Goal: Transaction & Acquisition: Purchase product/service

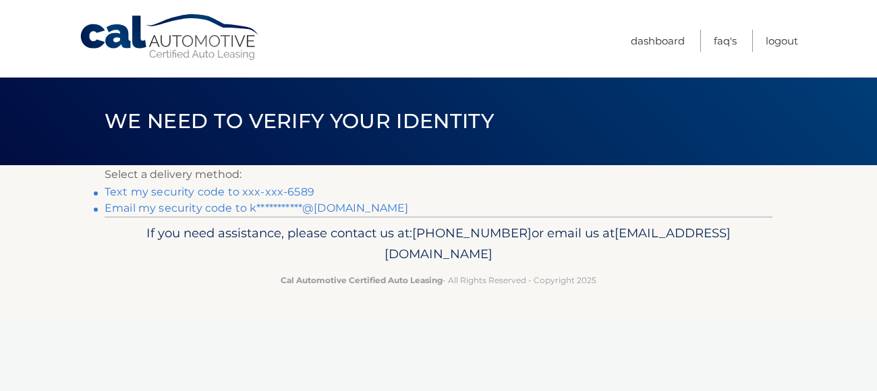
click at [161, 192] on link "Text my security code to xxx-xxx-6589" at bounding box center [210, 192] width 210 height 13
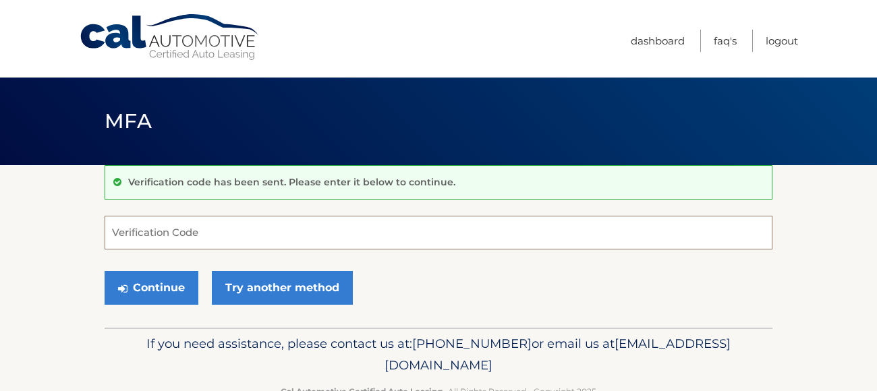
click at [157, 224] on input "Verification Code" at bounding box center [439, 233] width 668 height 34
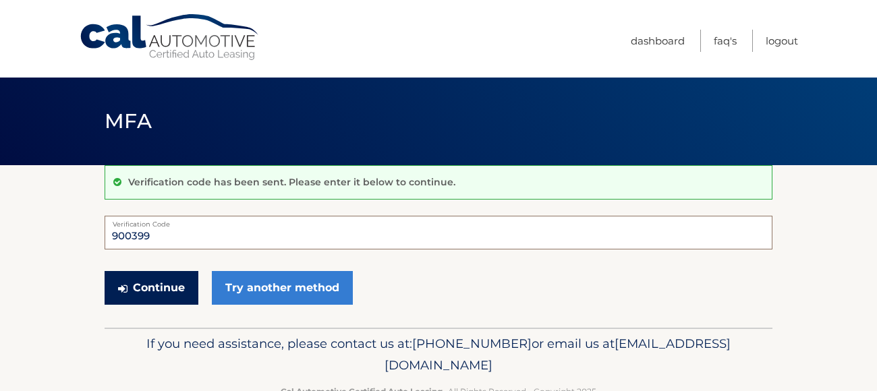
type input "900399"
click at [142, 279] on button "Continue" at bounding box center [152, 288] width 94 height 34
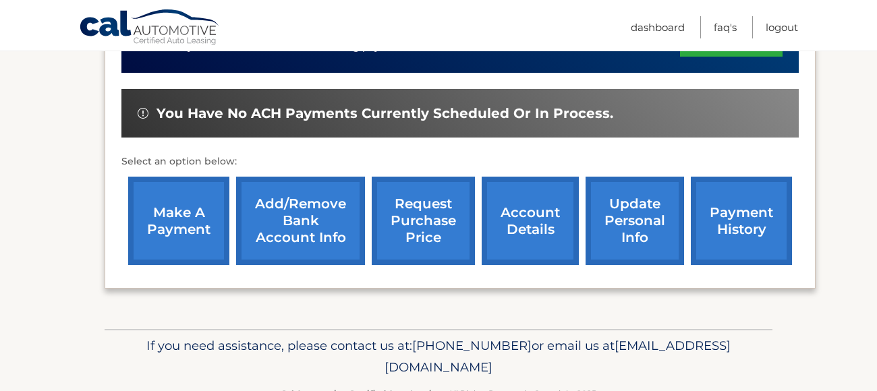
scroll to position [408, 0]
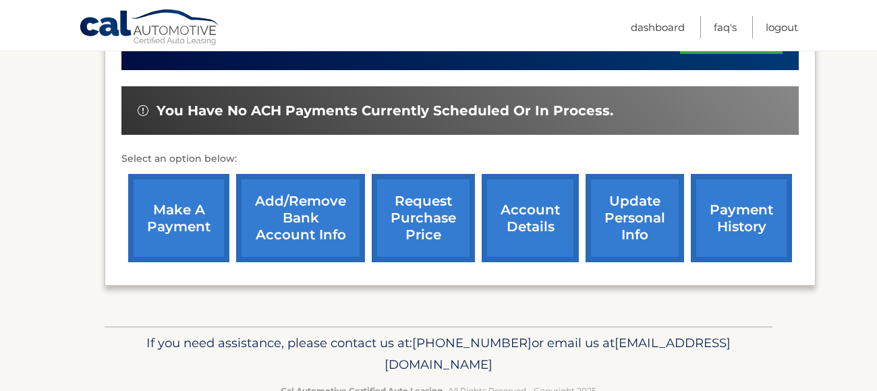
click at [188, 207] on link "make a payment" at bounding box center [178, 218] width 101 height 88
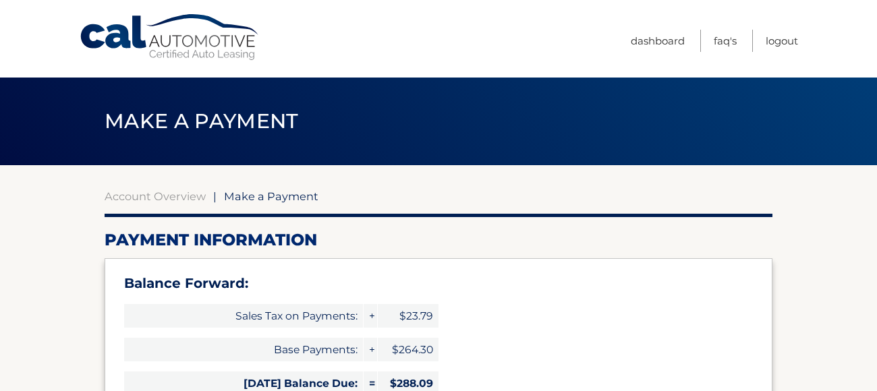
select select "ODI1ZWQ1Y2UtM2U4Yy00N2EwLWJhZDktNWM5MThiZDJhZmVm"
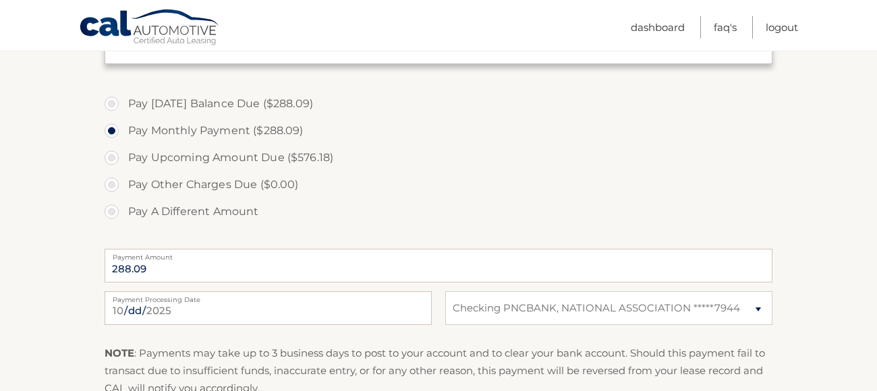
scroll to position [470, 0]
click at [267, 105] on label "Pay Today's Balance Due ($288.09)" at bounding box center [439, 101] width 668 height 27
click at [124, 105] on input "Pay Today's Balance Due ($288.09)" at bounding box center [116, 99] width 13 height 22
radio input "true"
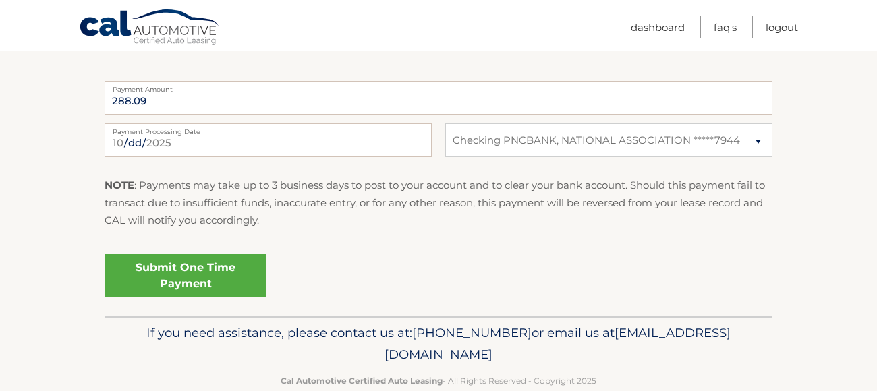
scroll to position [663, 0]
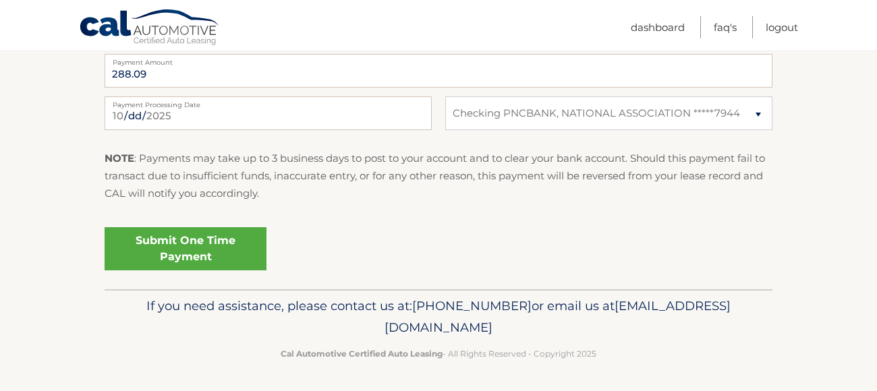
click at [192, 252] on link "Submit One Time Payment" at bounding box center [186, 248] width 162 height 43
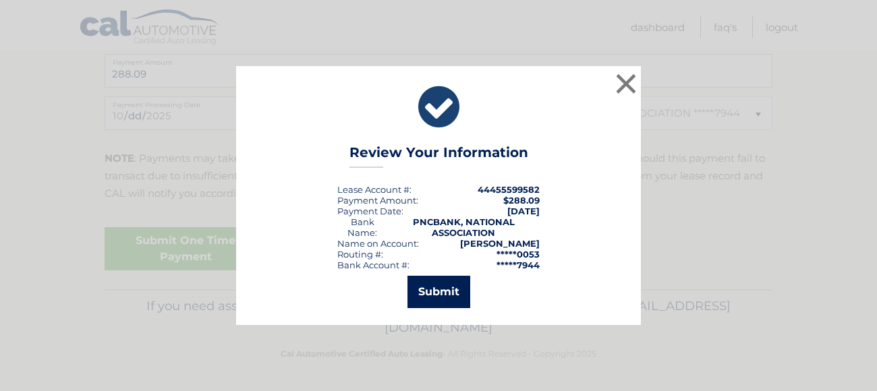
click at [462, 303] on button "Submit" at bounding box center [439, 292] width 63 height 32
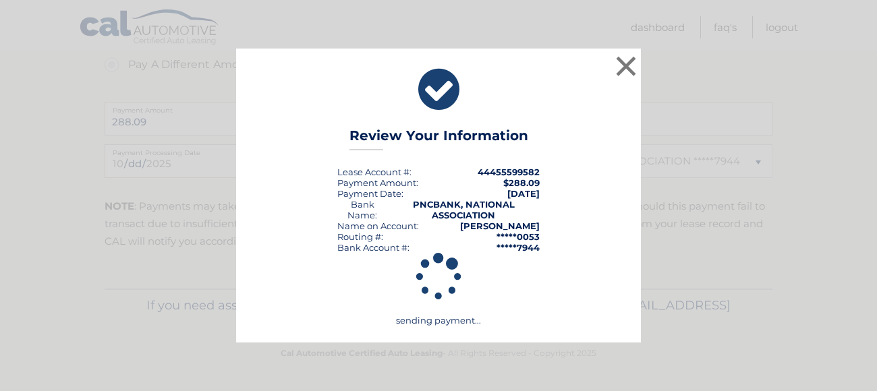
scroll to position [616, 0]
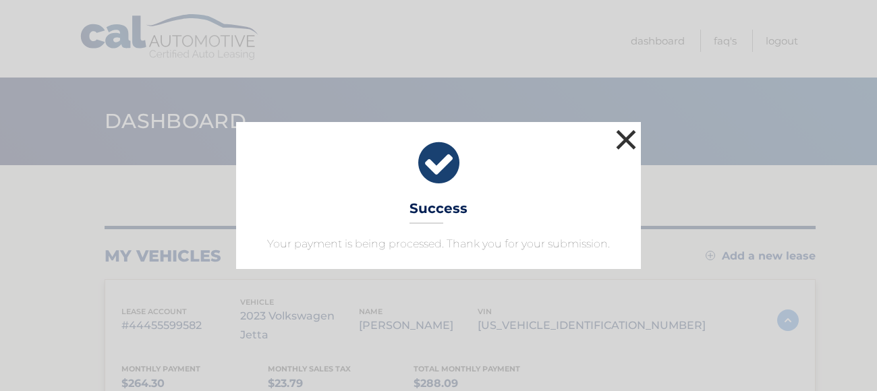
click at [618, 153] on button "×" at bounding box center [626, 139] width 27 height 27
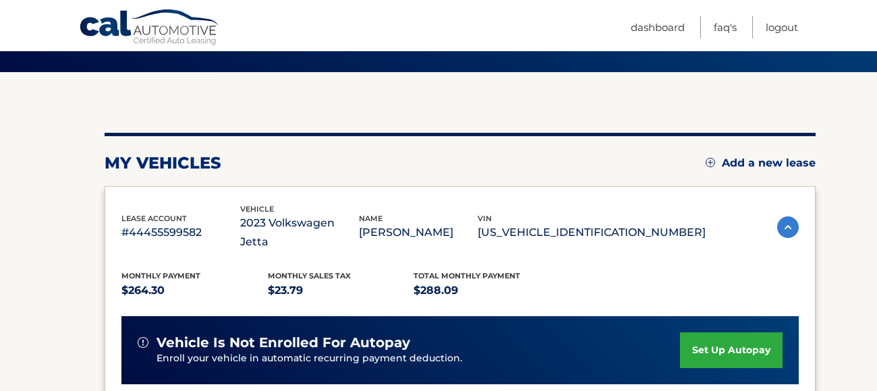
scroll to position [450, 0]
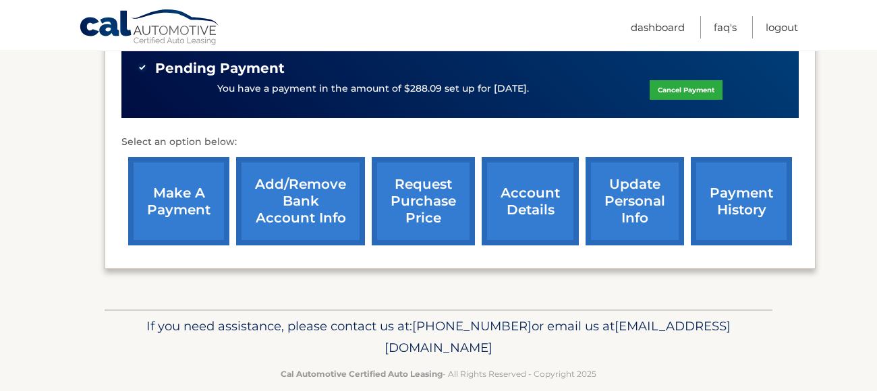
click at [421, 210] on link "request purchase price" at bounding box center [423, 201] width 103 height 88
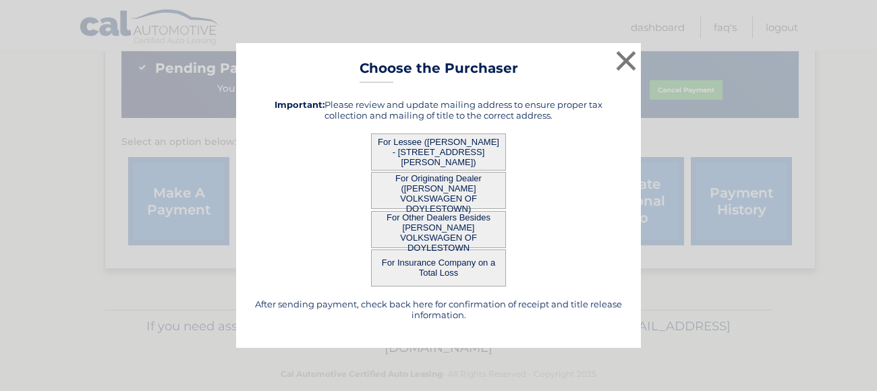
click at [490, 159] on button "For Lessee ([PERSON_NAME] - [STREET_ADDRESS][PERSON_NAME])" at bounding box center [438, 152] width 135 height 37
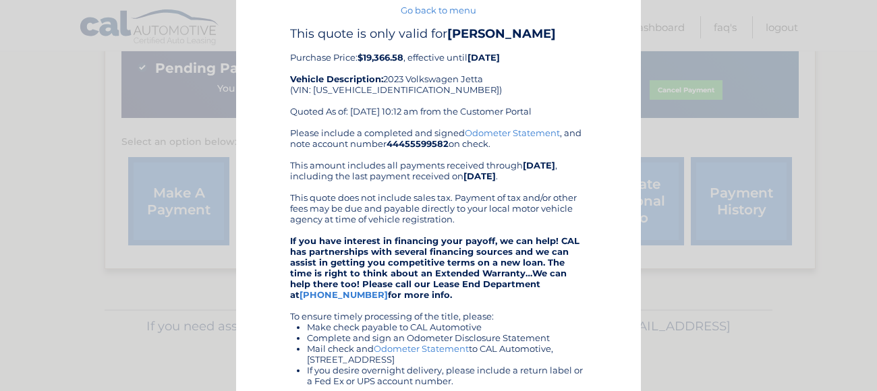
scroll to position [0, 0]
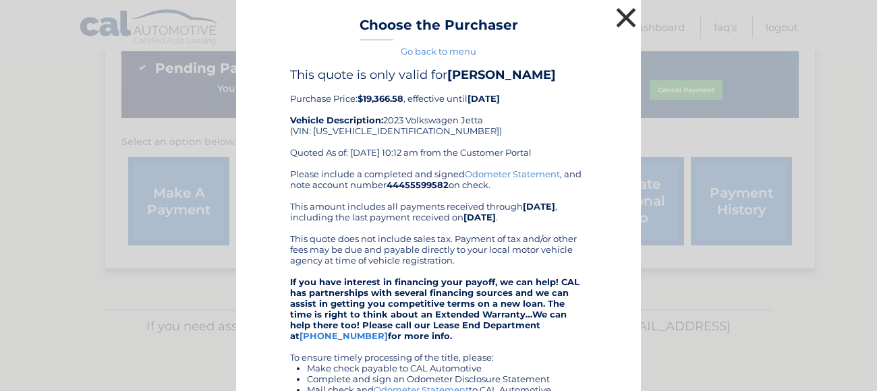
click at [633, 16] on button "×" at bounding box center [626, 17] width 27 height 27
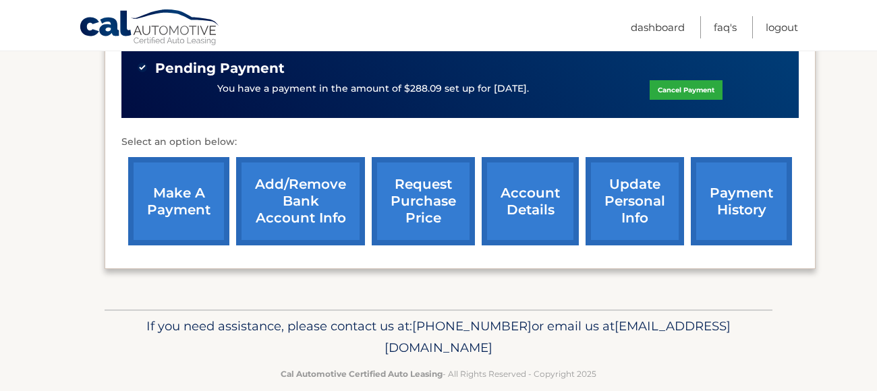
click at [506, 173] on link "account details" at bounding box center [530, 201] width 97 height 88
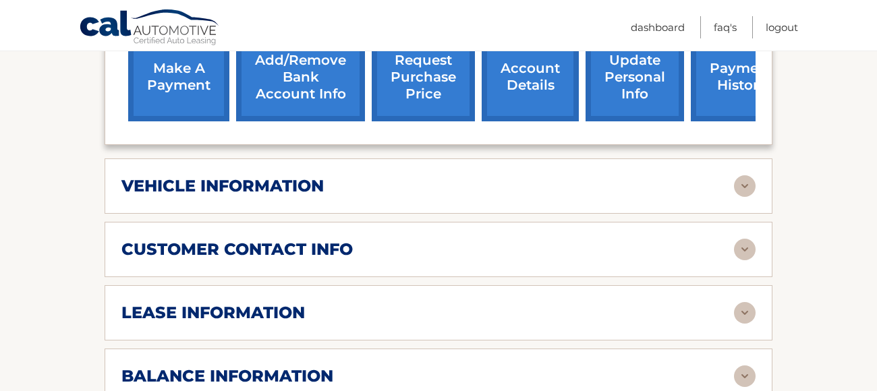
scroll to position [697, 0]
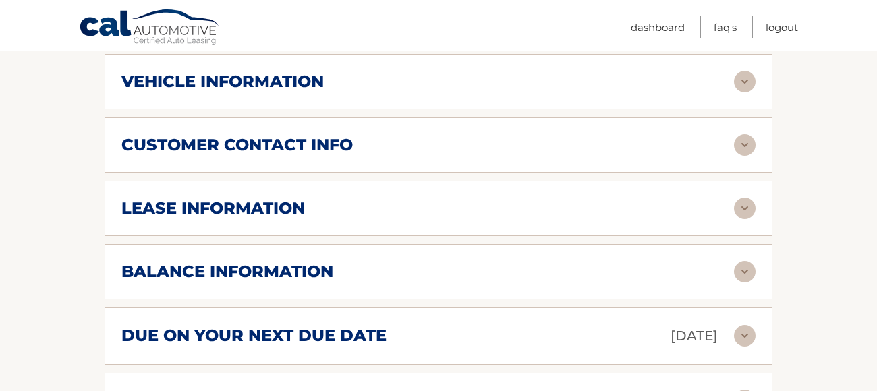
click at [634, 198] on div "lease information" at bounding box center [427, 208] width 613 height 20
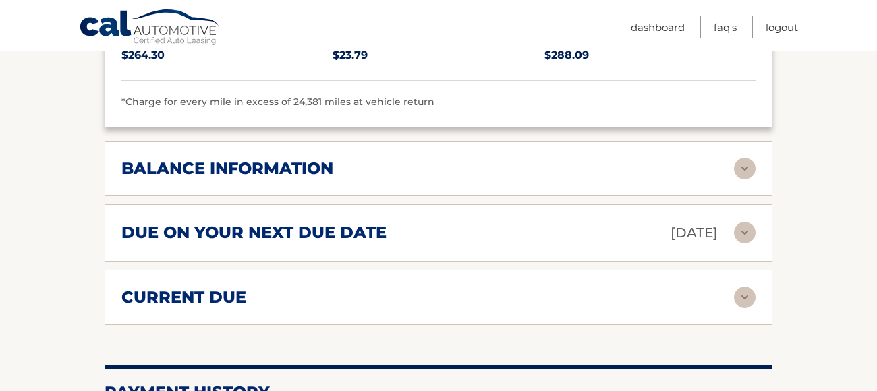
scroll to position [1054, 0]
click at [602, 161] on div "balance information Payments Received 27 Payments Remaining 12 Next Payment wil…" at bounding box center [439, 167] width 668 height 55
click at [737, 157] on img at bounding box center [745, 168] width 22 height 22
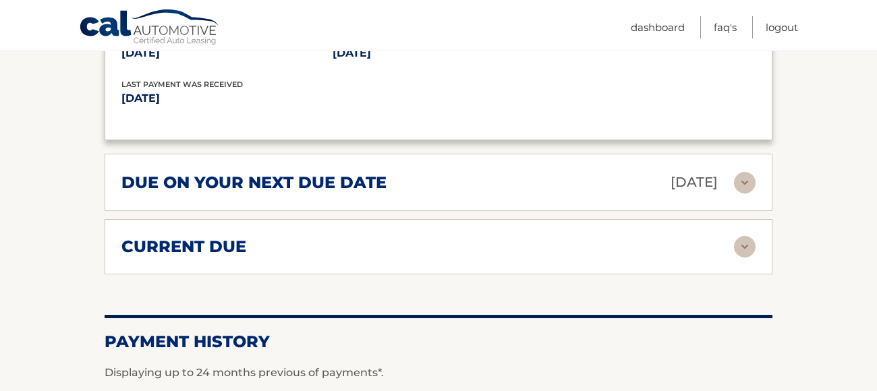
scroll to position [1275, 0]
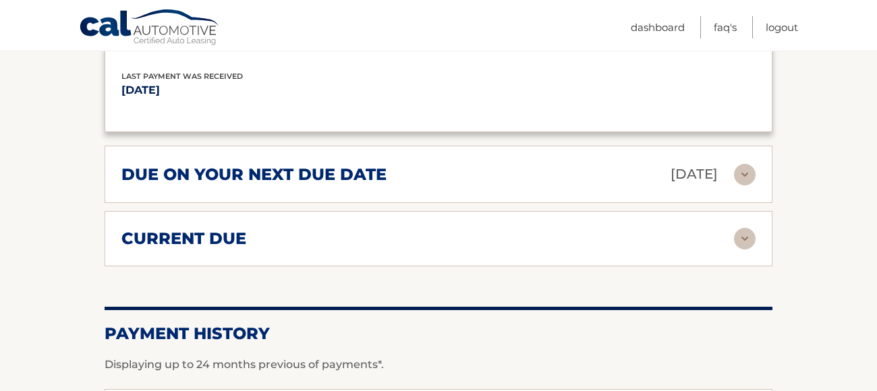
click at [553, 229] on div "current due" at bounding box center [427, 239] width 613 height 20
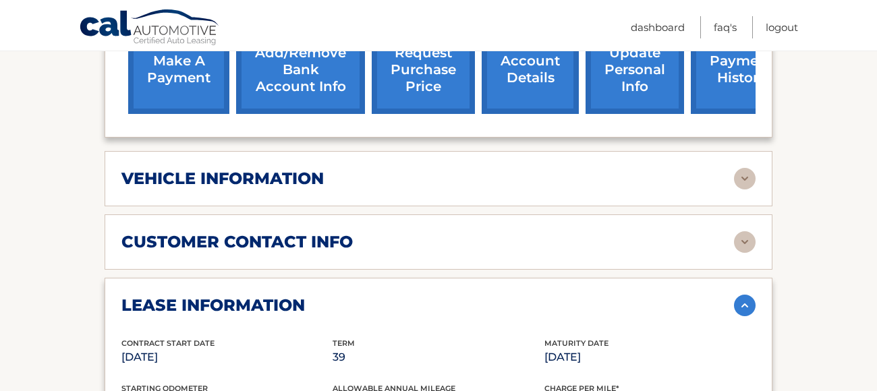
scroll to position [603, 0]
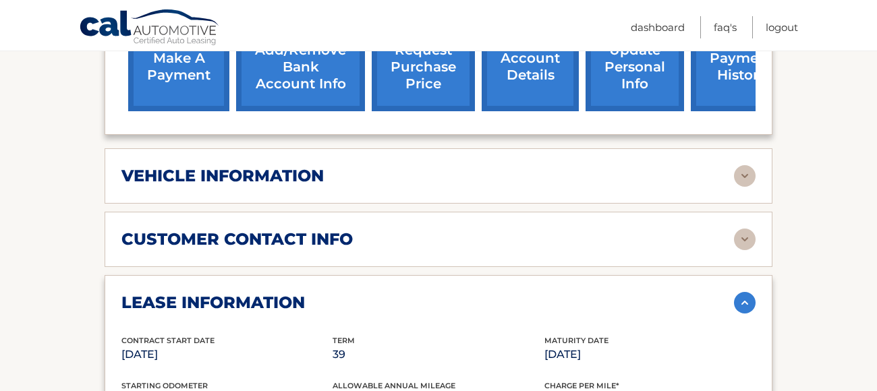
click at [574, 229] on div "customer contact info" at bounding box center [427, 239] width 613 height 20
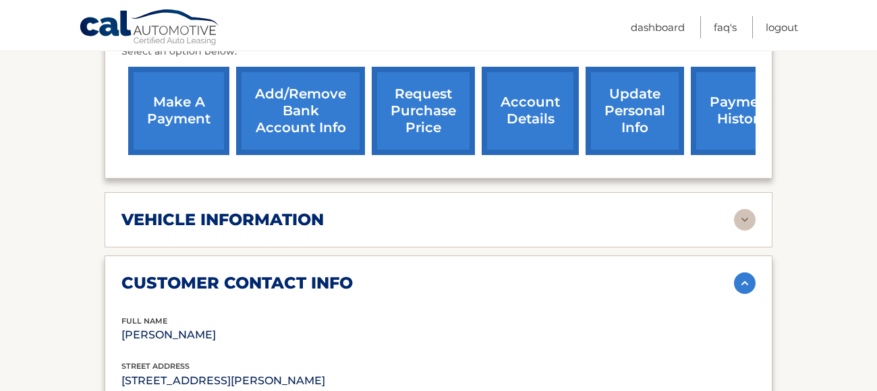
scroll to position [559, 0]
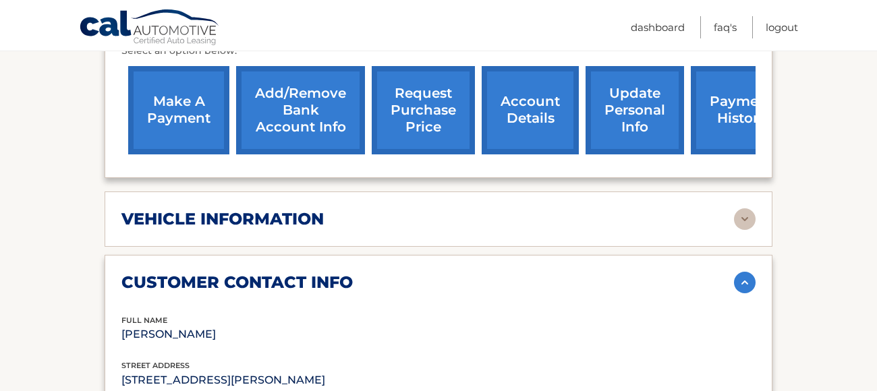
click at [562, 209] on div "vehicle information" at bounding box center [427, 219] width 613 height 20
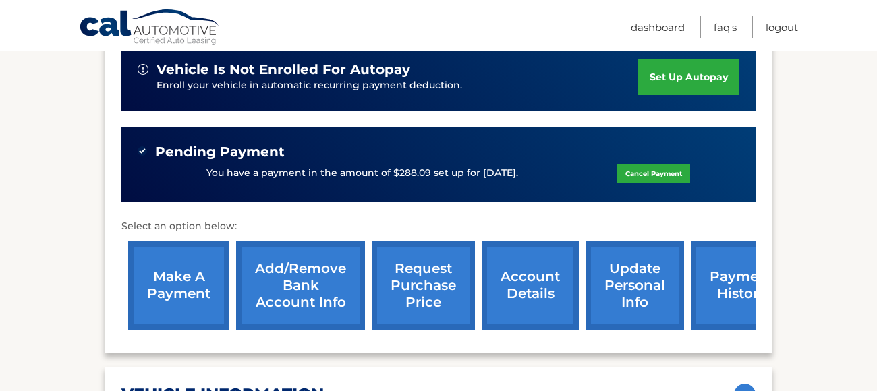
scroll to position [387, 0]
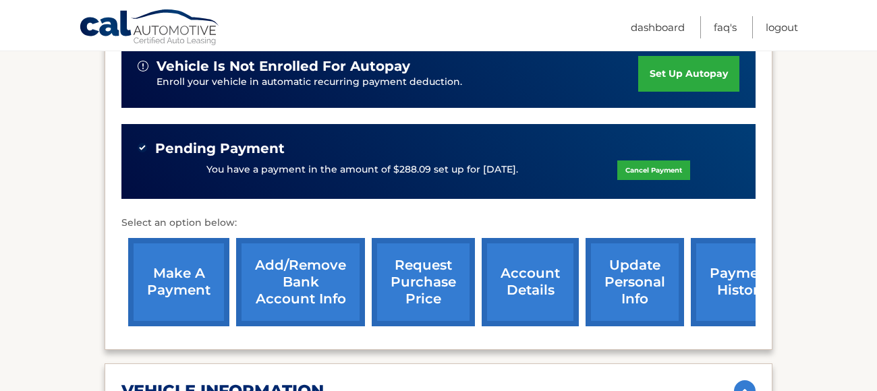
click at [398, 268] on link "request purchase price" at bounding box center [423, 282] width 103 height 88
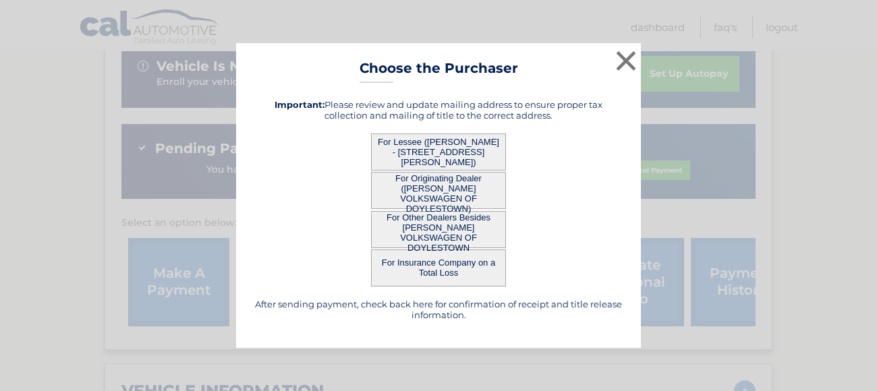
click at [481, 199] on button "For Originating Dealer ([PERSON_NAME] VOLKSWAGEN OF DOYLESTOWN)" at bounding box center [438, 190] width 135 height 37
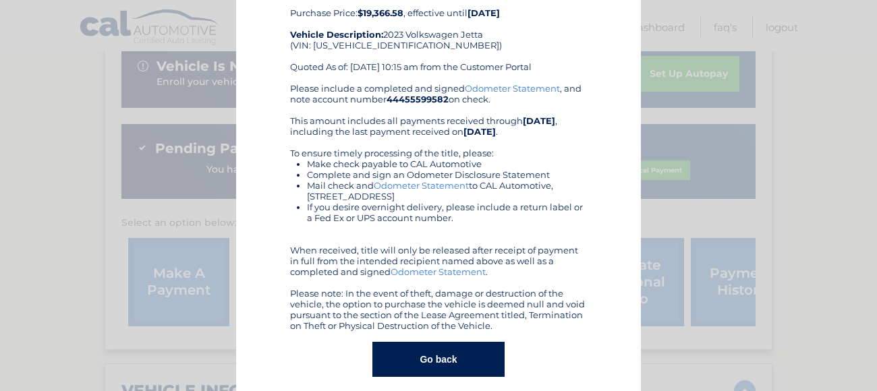
scroll to position [103, 0]
